Goal: Navigation & Orientation: Find specific page/section

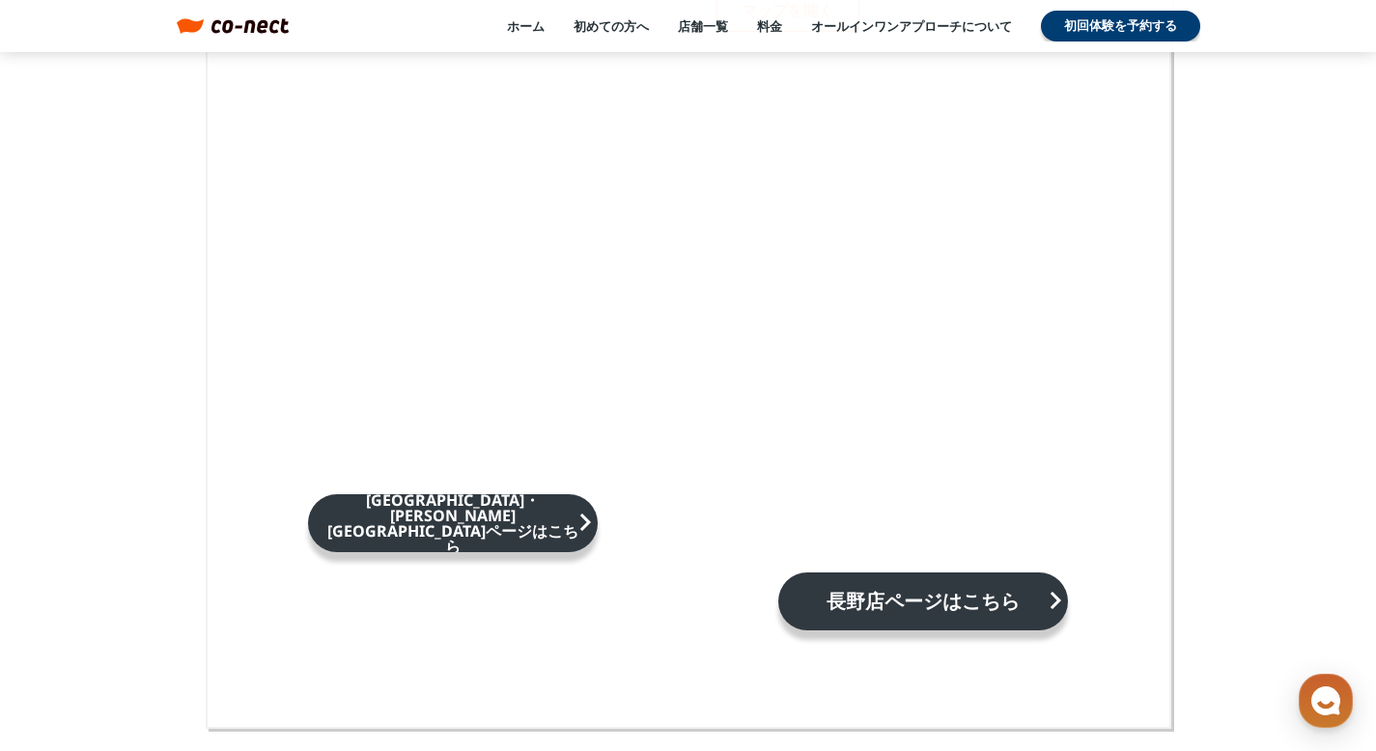
scroll to position [12805, 0]
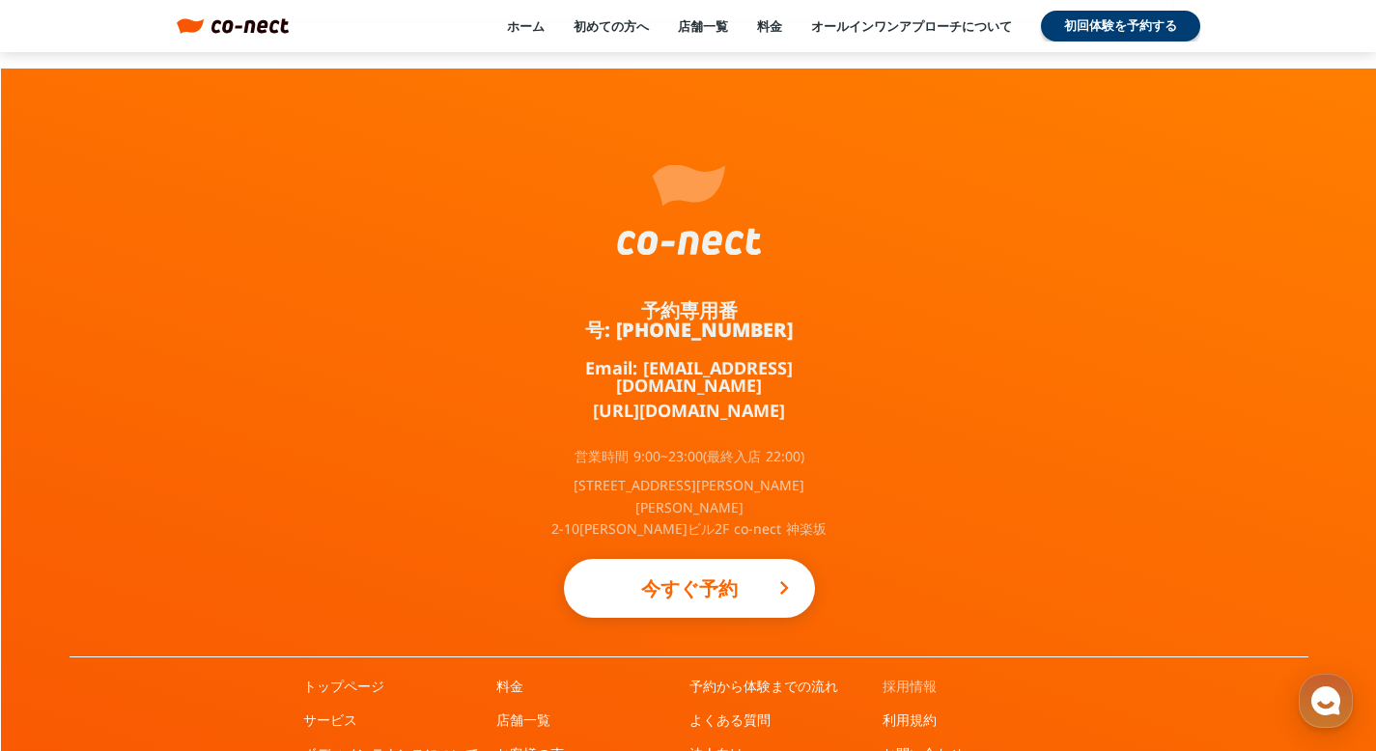
click at [905, 677] on link "採用情報" at bounding box center [909, 686] width 54 height 19
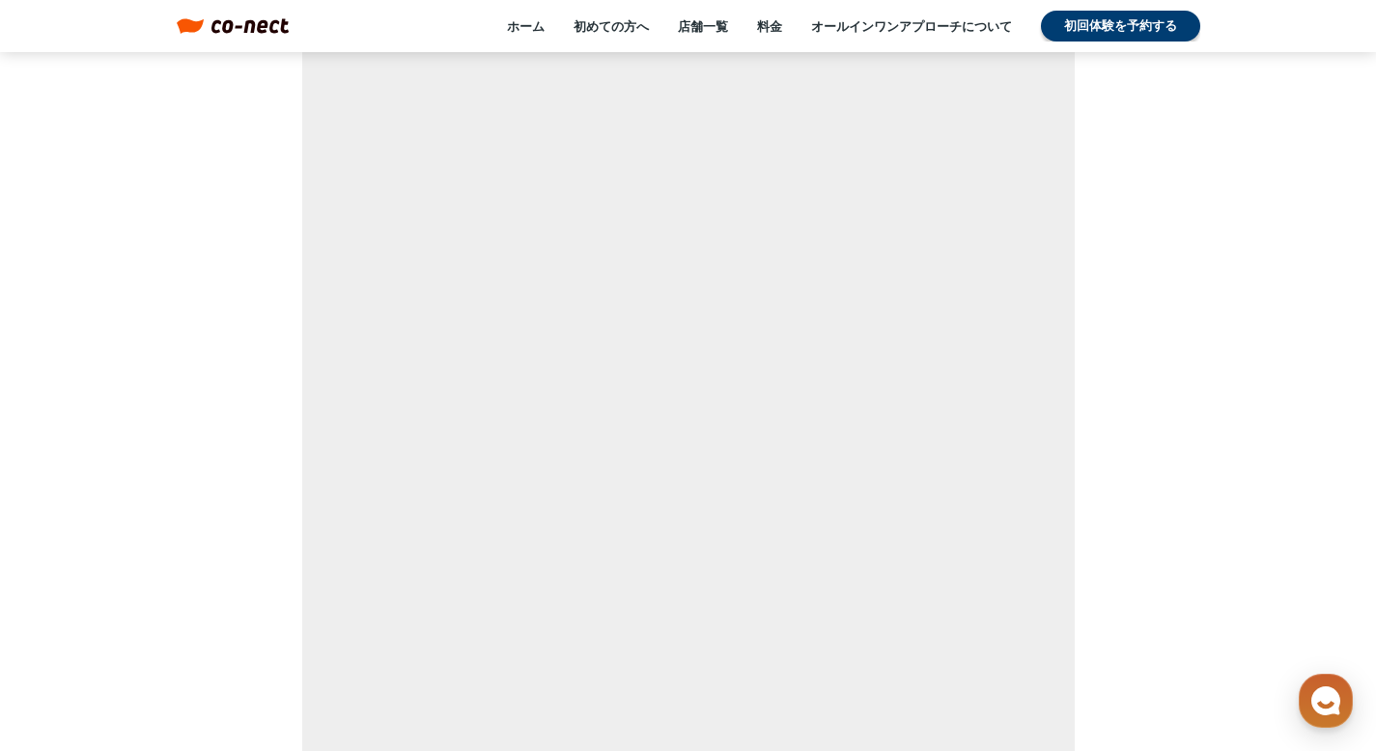
scroll to position [12557, 0]
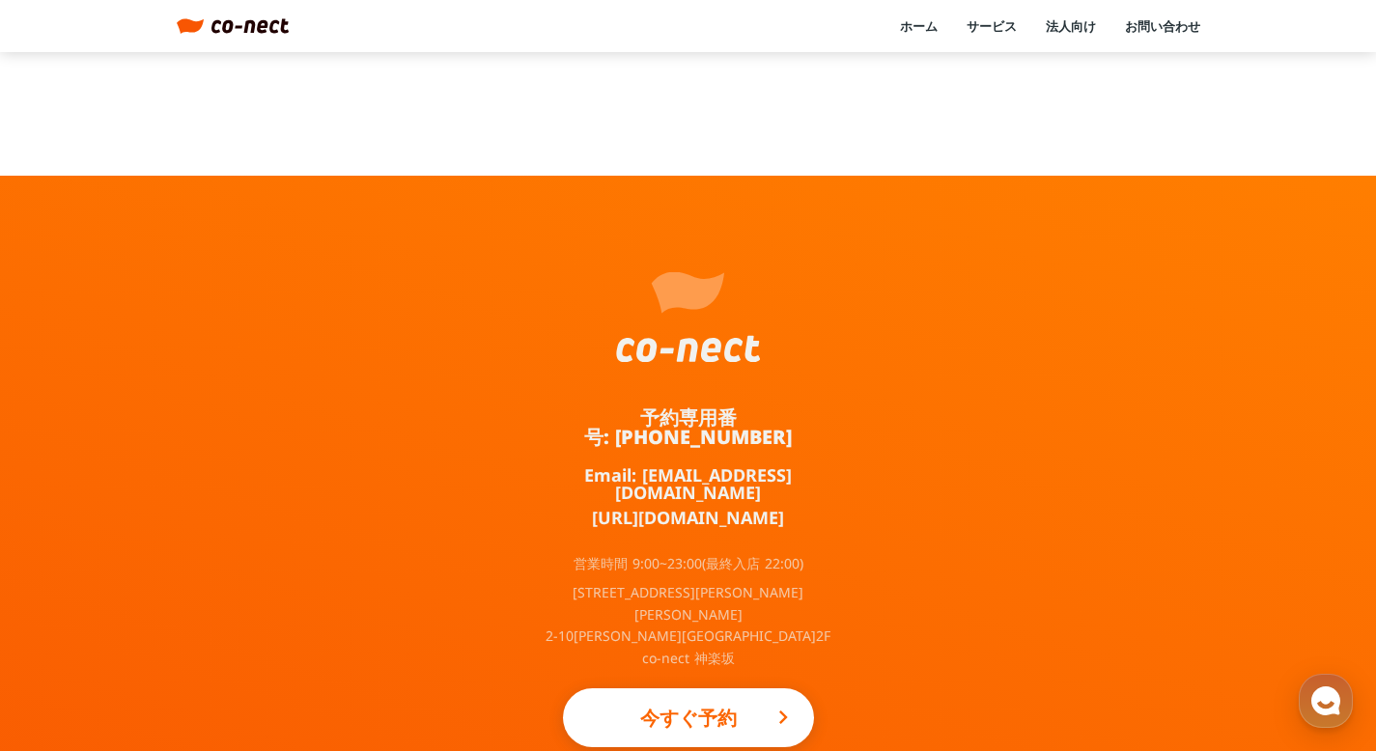
scroll to position [1102, 0]
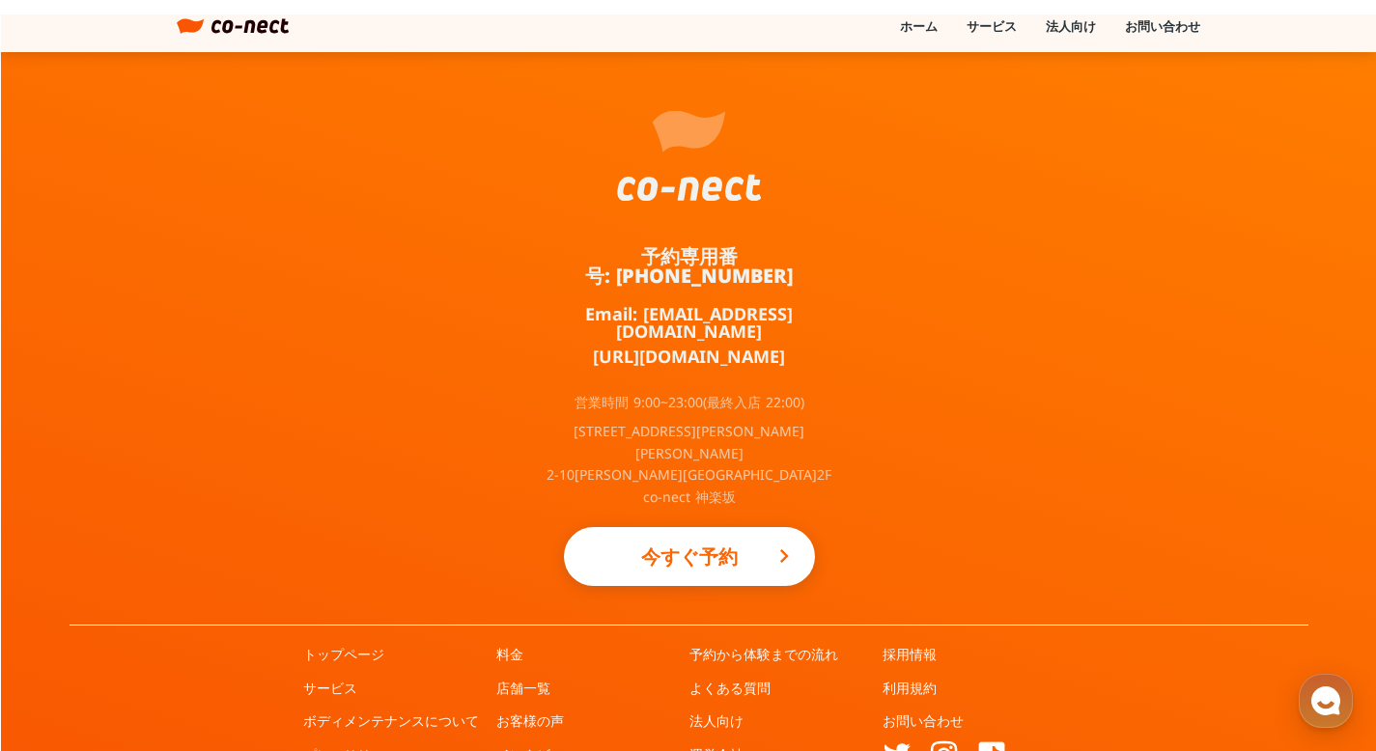
click at [366, 745] on link "プレスリリース" at bounding box center [350, 754] width 95 height 19
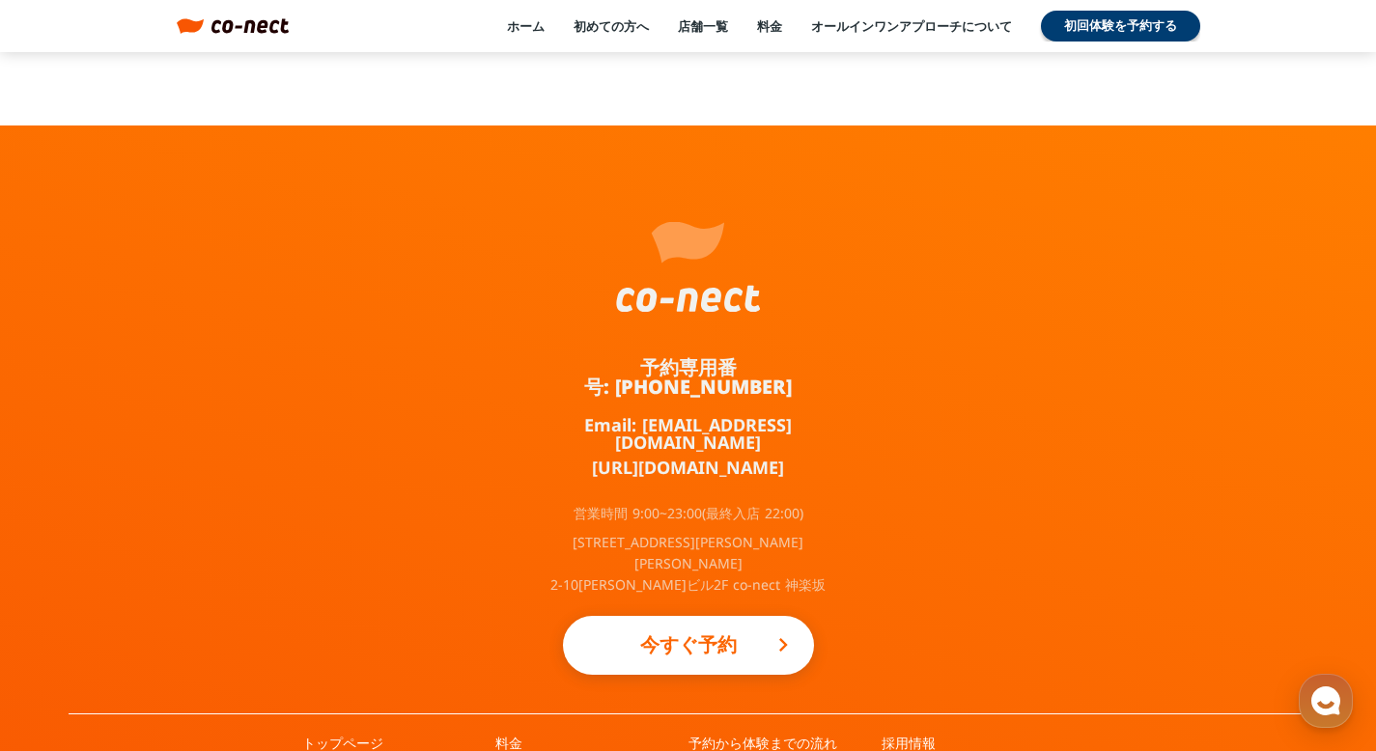
scroll to position [7322, 0]
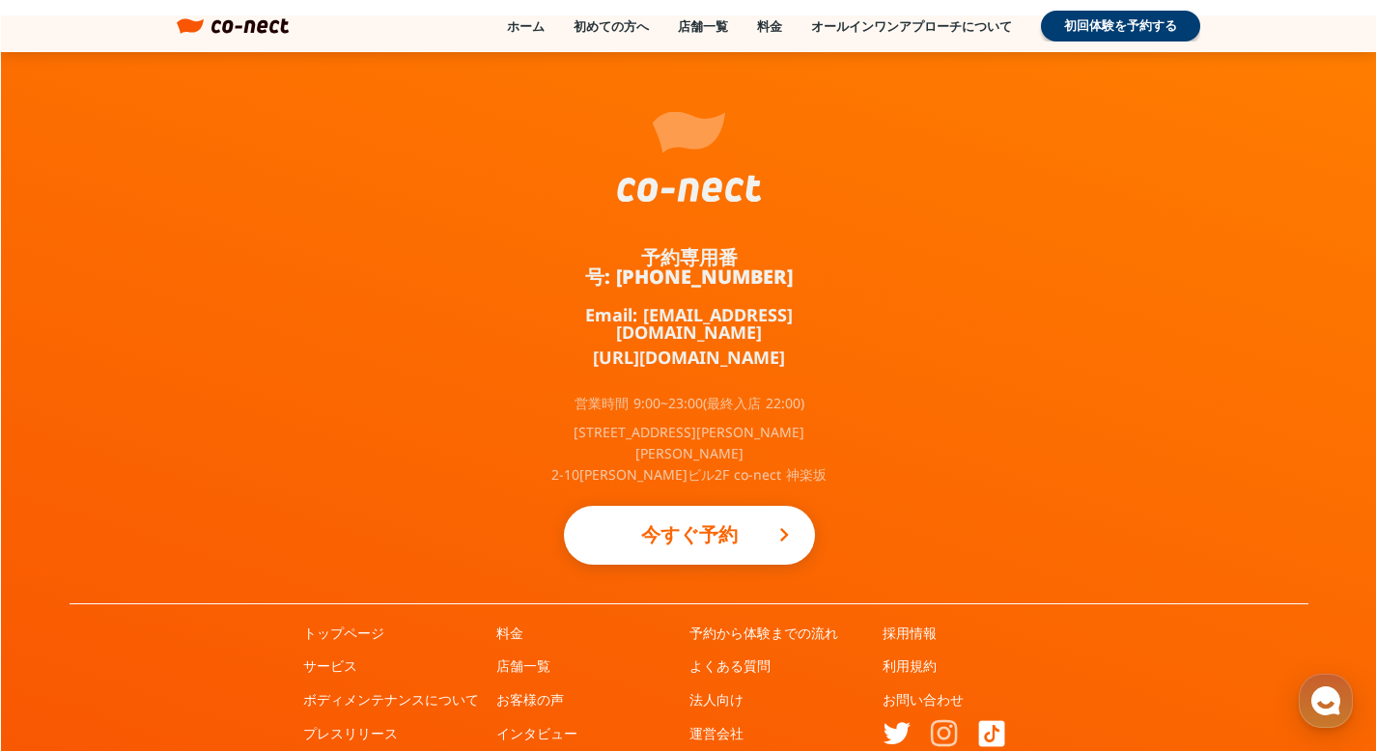
click at [937, 718] on link at bounding box center [944, 733] width 26 height 31
click at [988, 718] on link at bounding box center [991, 733] width 31 height 31
